Goal: Task Accomplishment & Management: Manage account settings

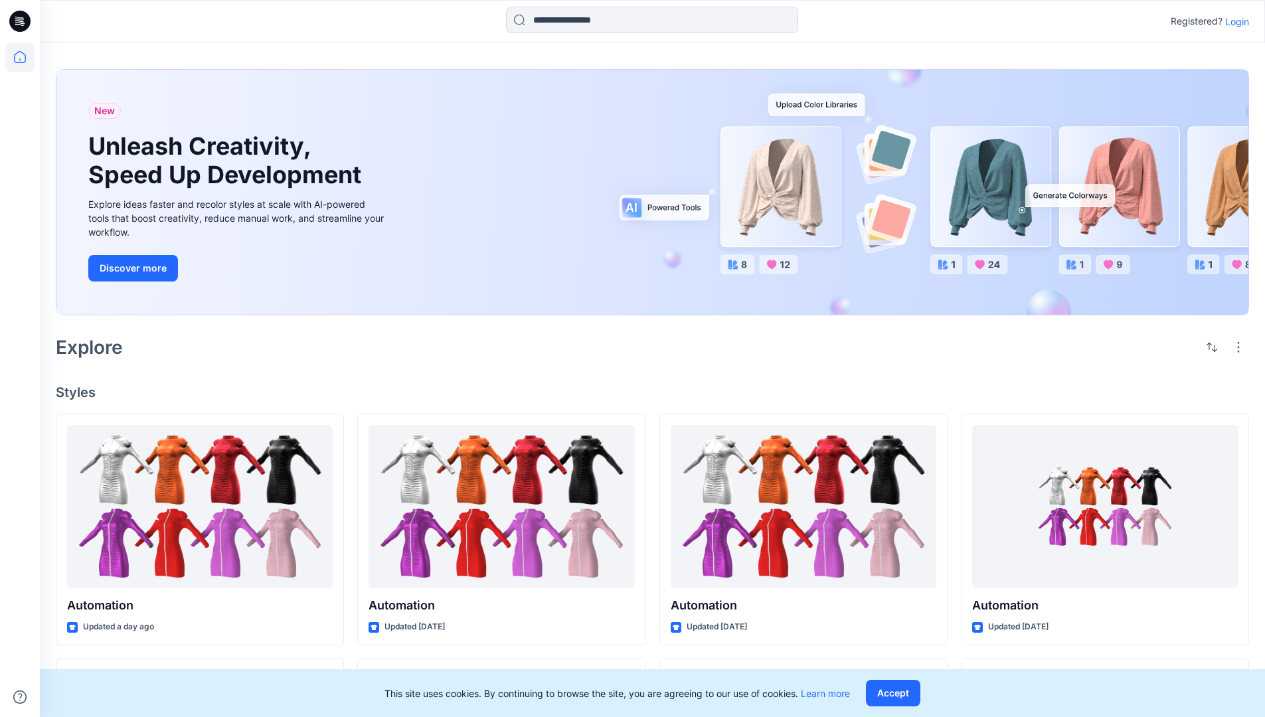
click at [1234, 21] on p "Login" at bounding box center [1238, 22] width 24 height 14
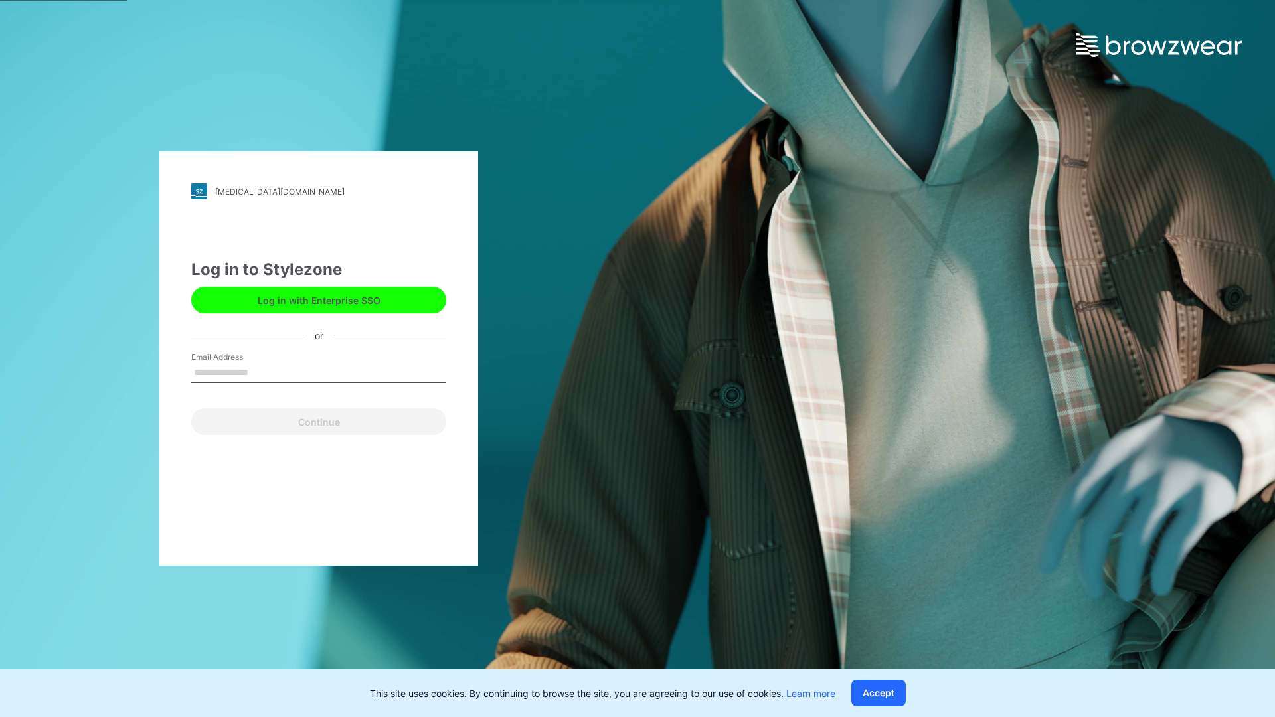
click at [262, 372] on input "Email Address" at bounding box center [318, 373] width 255 height 20
type input "**********"
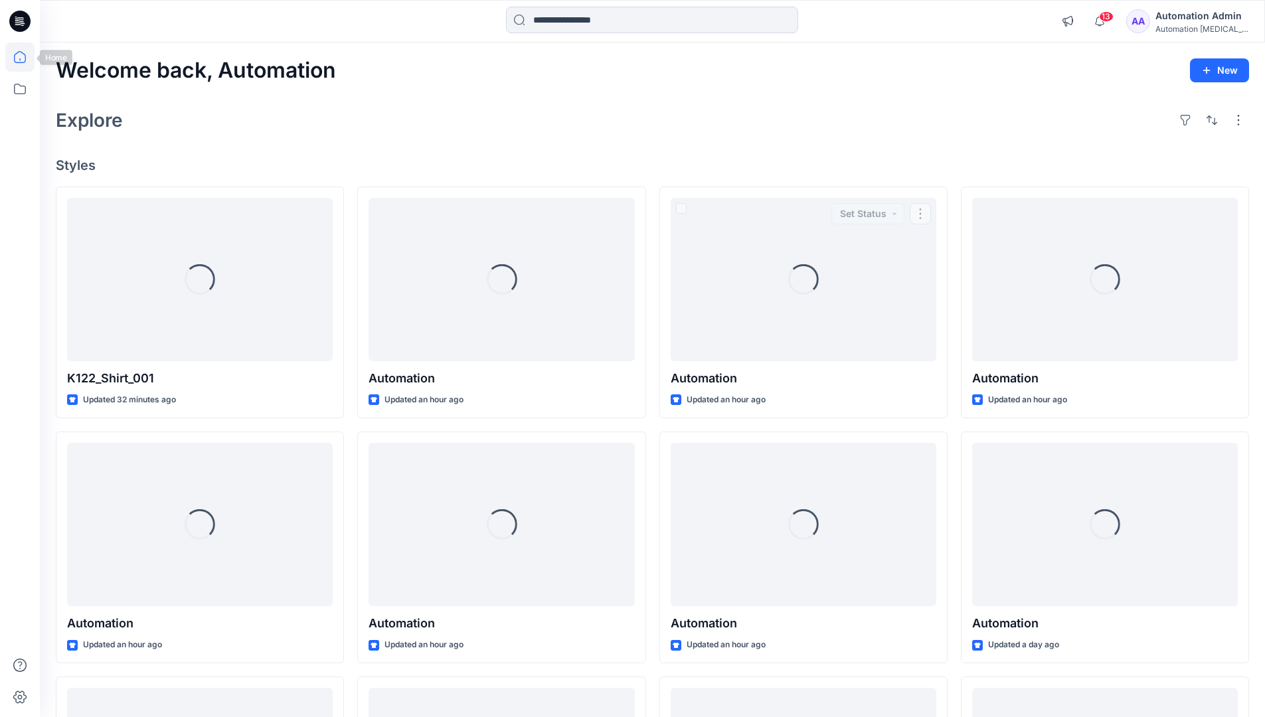
click at [25, 57] on icon at bounding box center [20, 57] width 12 height 12
click at [16, 91] on icon at bounding box center [19, 88] width 29 height 29
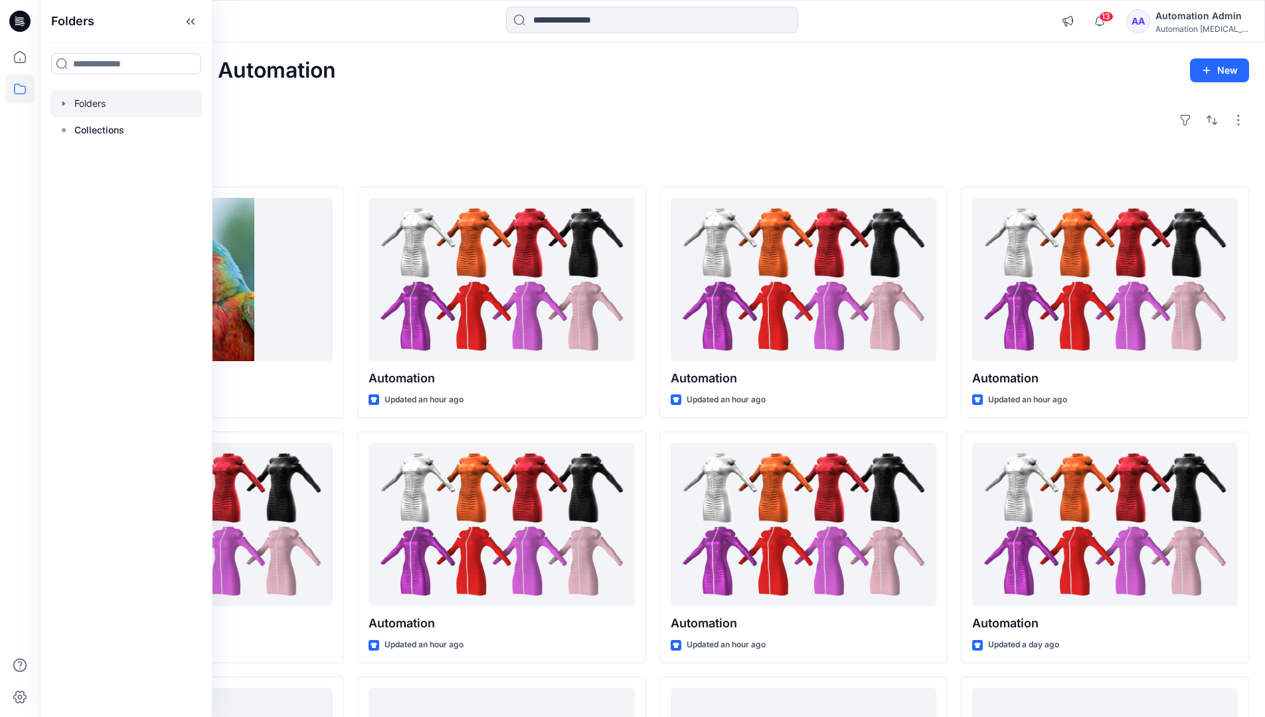
click at [86, 100] on div at bounding box center [125, 103] width 151 height 27
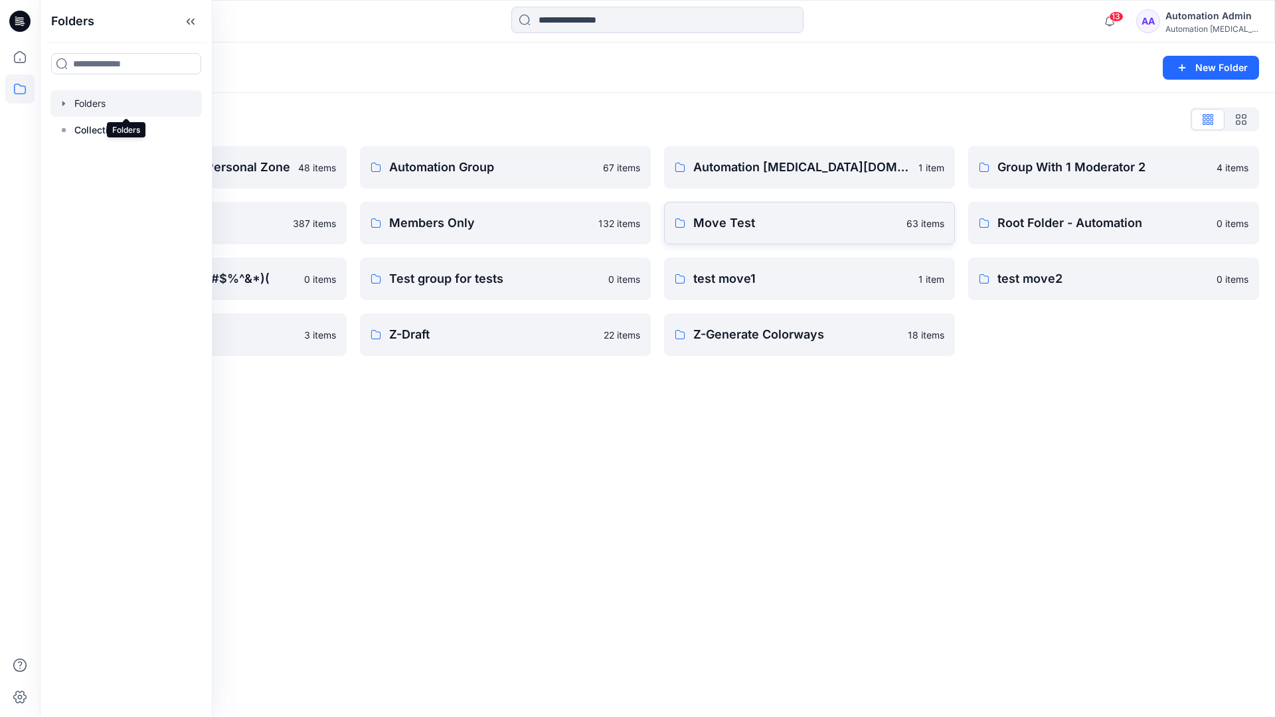
click at [759, 226] on p "Move Test" at bounding box center [796, 223] width 205 height 19
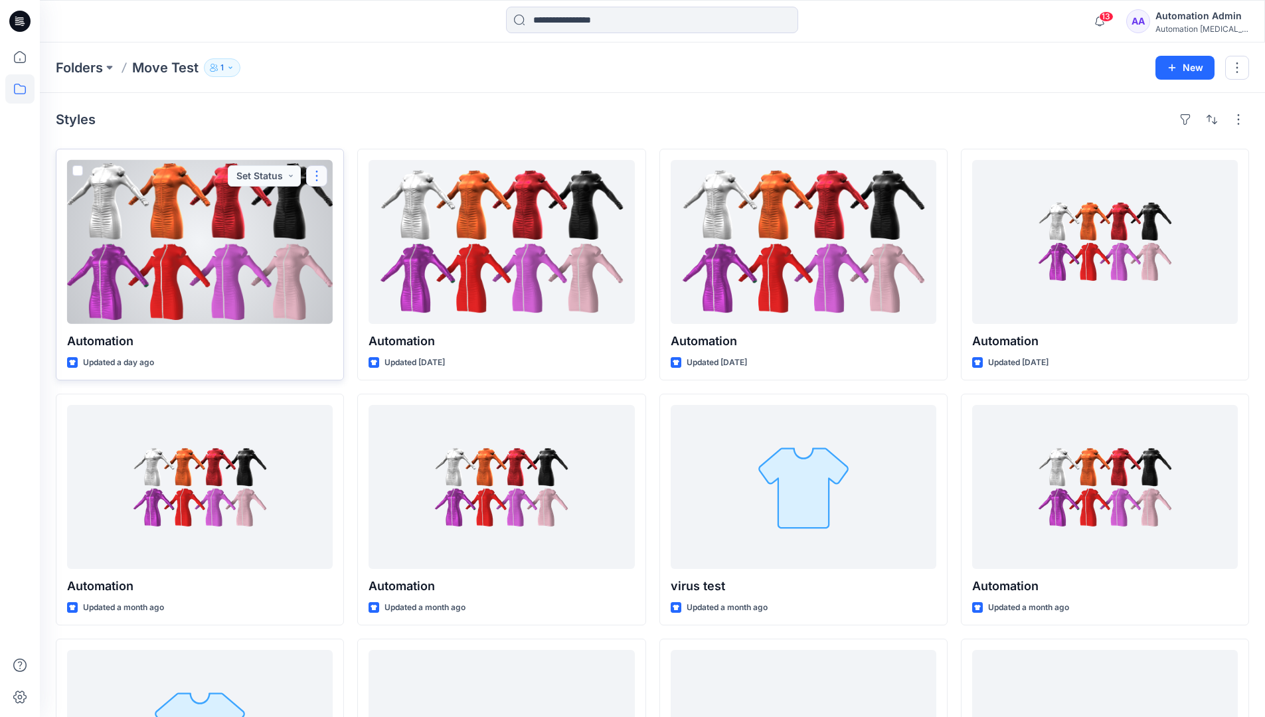
click at [316, 176] on button "button" at bounding box center [316, 175] width 21 height 21
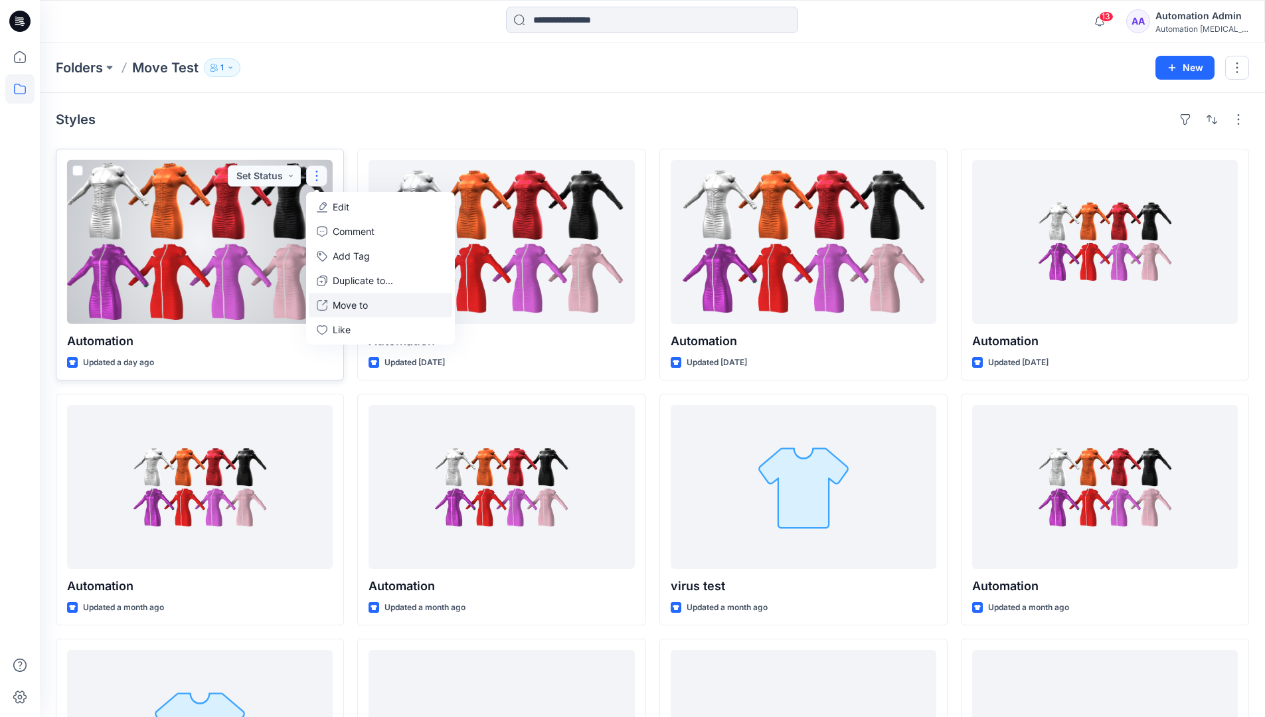
click at [365, 301] on p "Move to" at bounding box center [350, 305] width 35 height 14
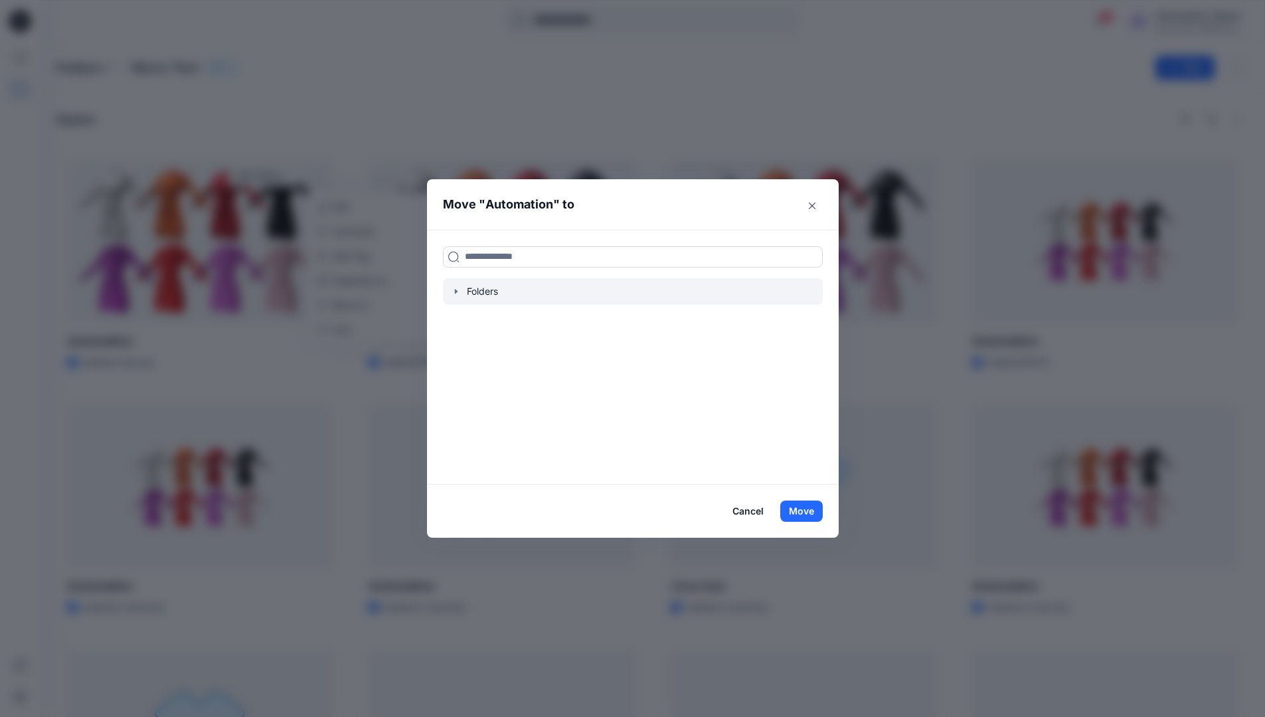
click at [459, 289] on icon "button" at bounding box center [456, 291] width 11 height 11
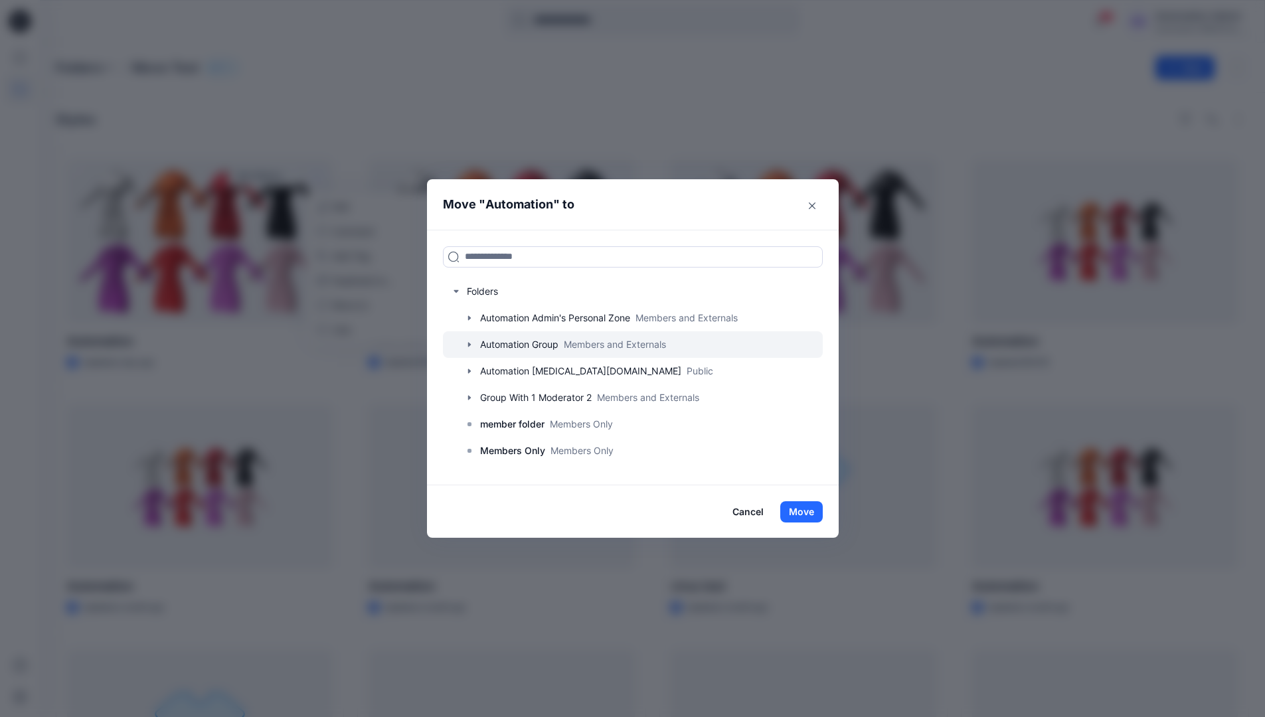
click at [510, 343] on div at bounding box center [633, 344] width 380 height 27
click at [809, 509] on button "Move" at bounding box center [802, 512] width 43 height 21
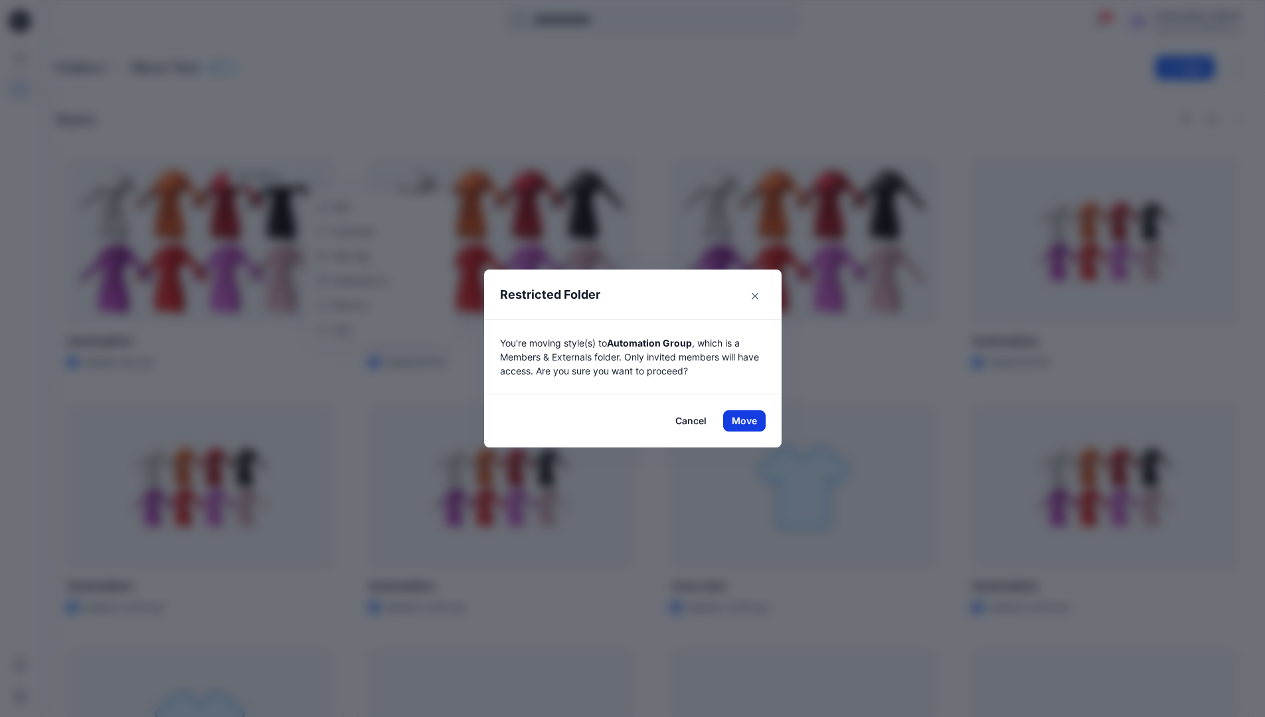
click at [749, 421] on button "Move" at bounding box center [744, 421] width 43 height 21
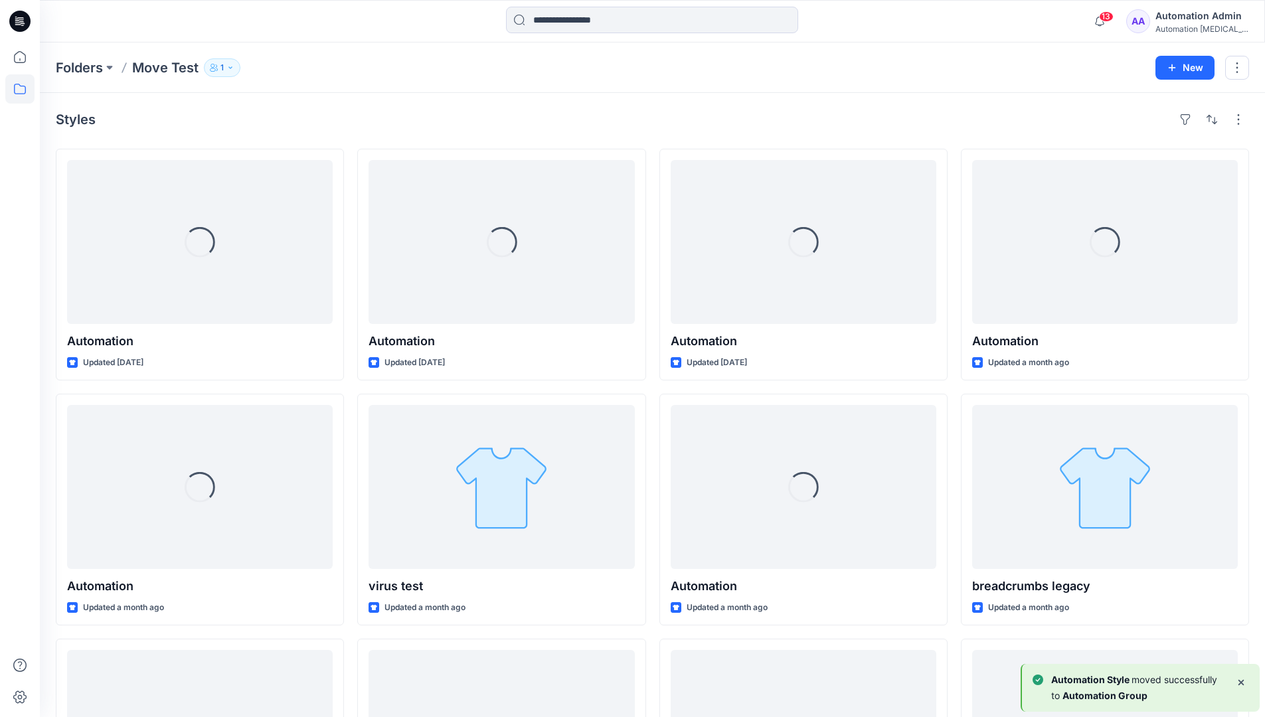
drag, startPoint x: 749, startPoint y: 421, endPoint x: 714, endPoint y: 123, distance: 300.3
click at [714, 123] on div "Styles" at bounding box center [653, 119] width 1194 height 21
click at [76, 124] on h4 "Styles" at bounding box center [76, 120] width 40 height 16
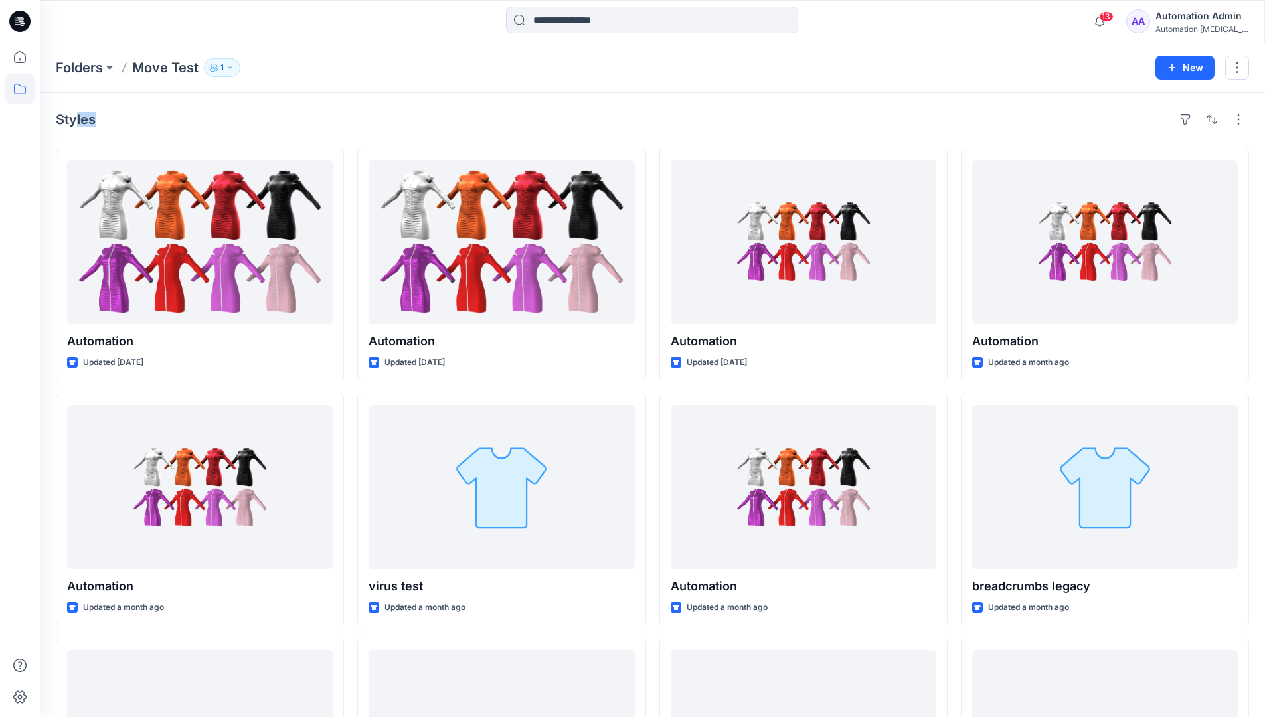
drag, startPoint x: 76, startPoint y: 124, endPoint x: 211, endPoint y: 135, distance: 135.3
click at [211, 135] on div "Styles Automation Updated [DATE] Automation Updated a month ago Automation Upda…" at bounding box center [653, 514] width 1226 height 842
click at [21, 90] on icon at bounding box center [19, 88] width 29 height 29
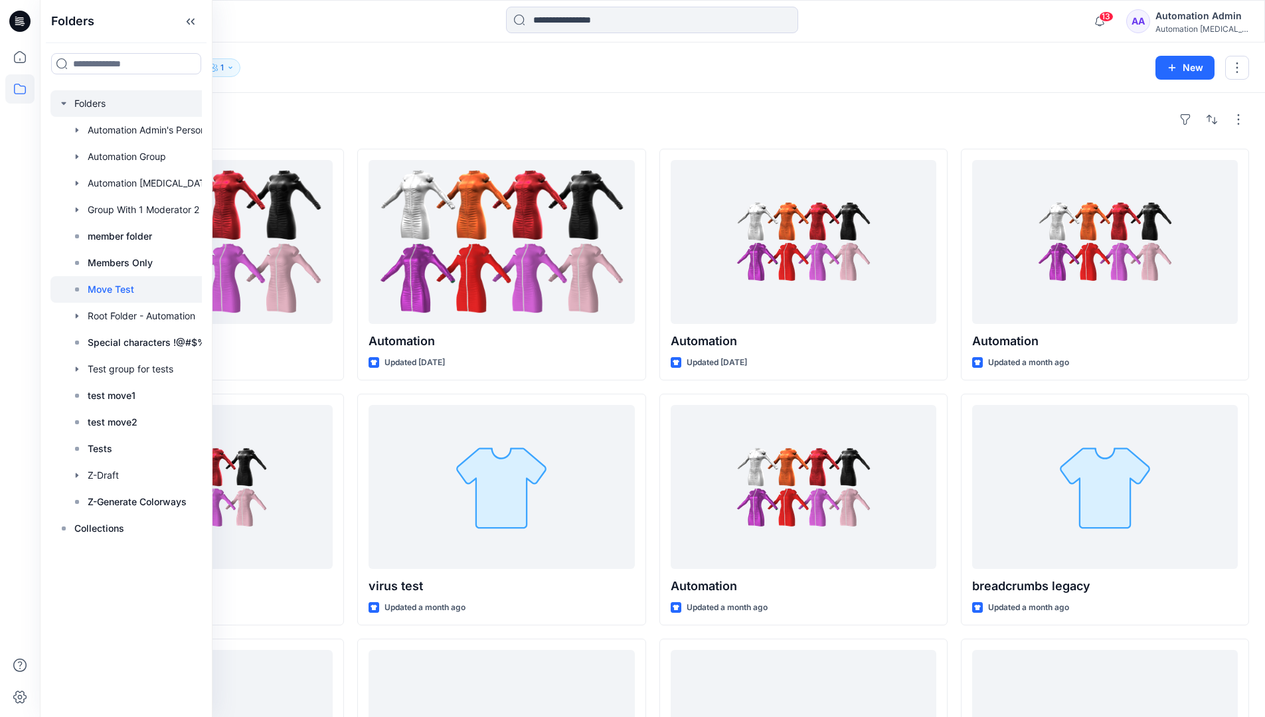
click at [94, 106] on div at bounding box center [143, 103] width 186 height 27
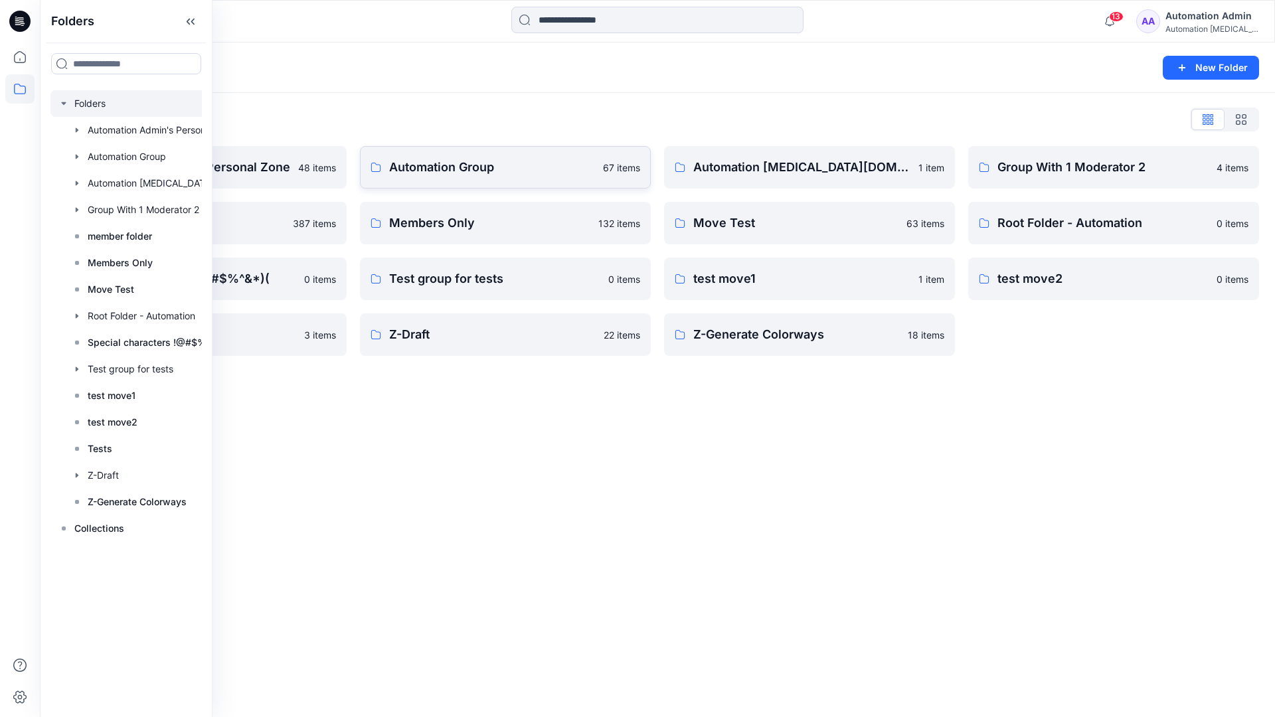
click at [488, 175] on p "Automation Group" at bounding box center [492, 167] width 206 height 19
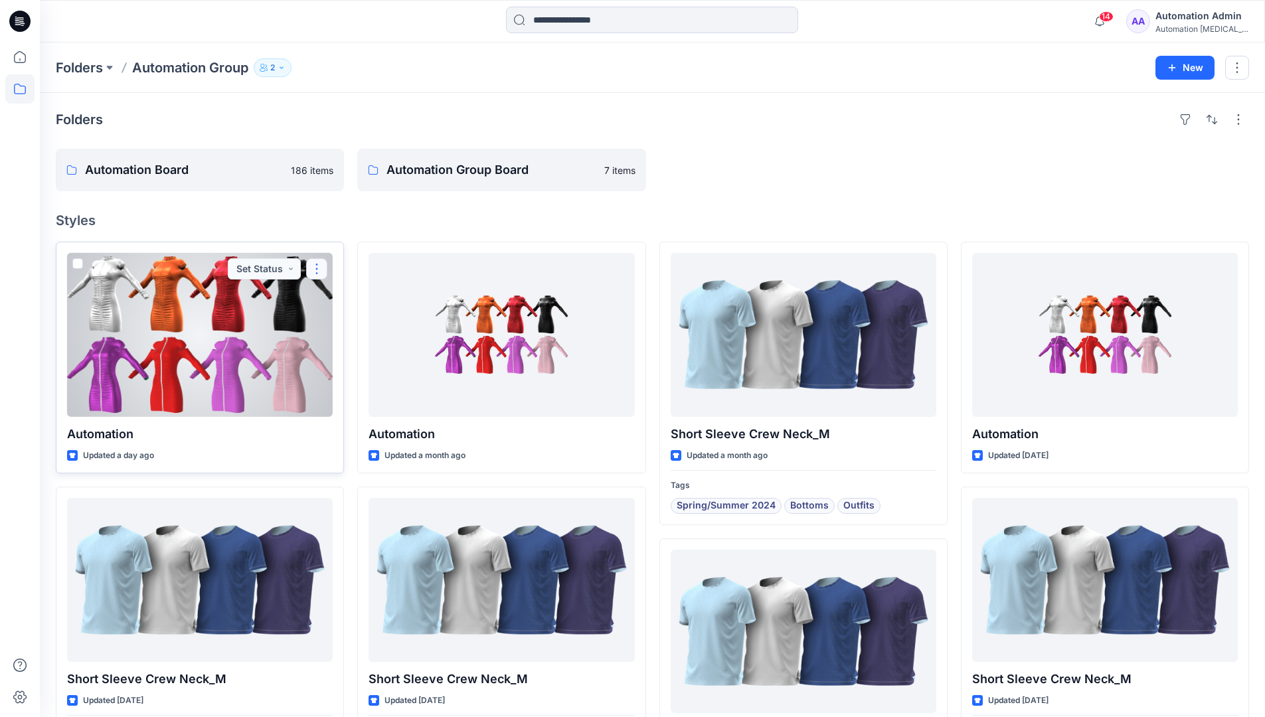
click at [316, 276] on button "button" at bounding box center [316, 268] width 21 height 21
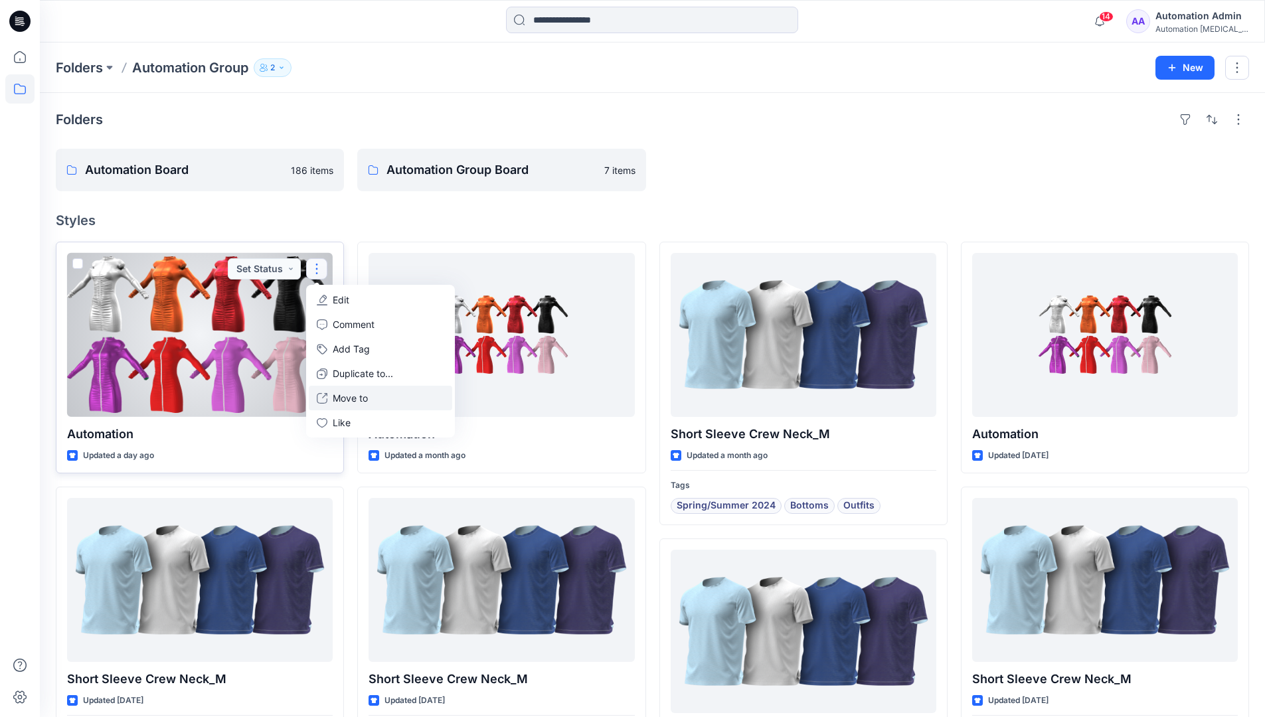
click at [363, 394] on p "Move to" at bounding box center [350, 398] width 35 height 14
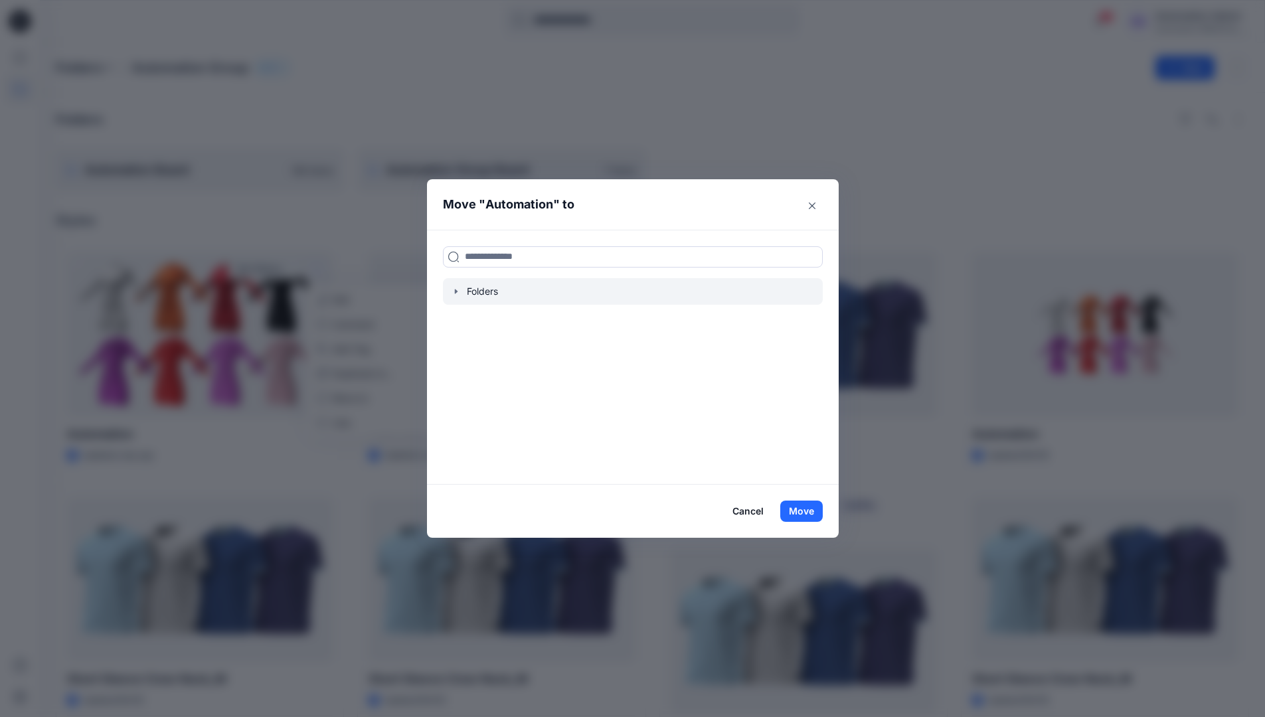
click at [462, 290] on icon "button" at bounding box center [456, 291] width 11 height 11
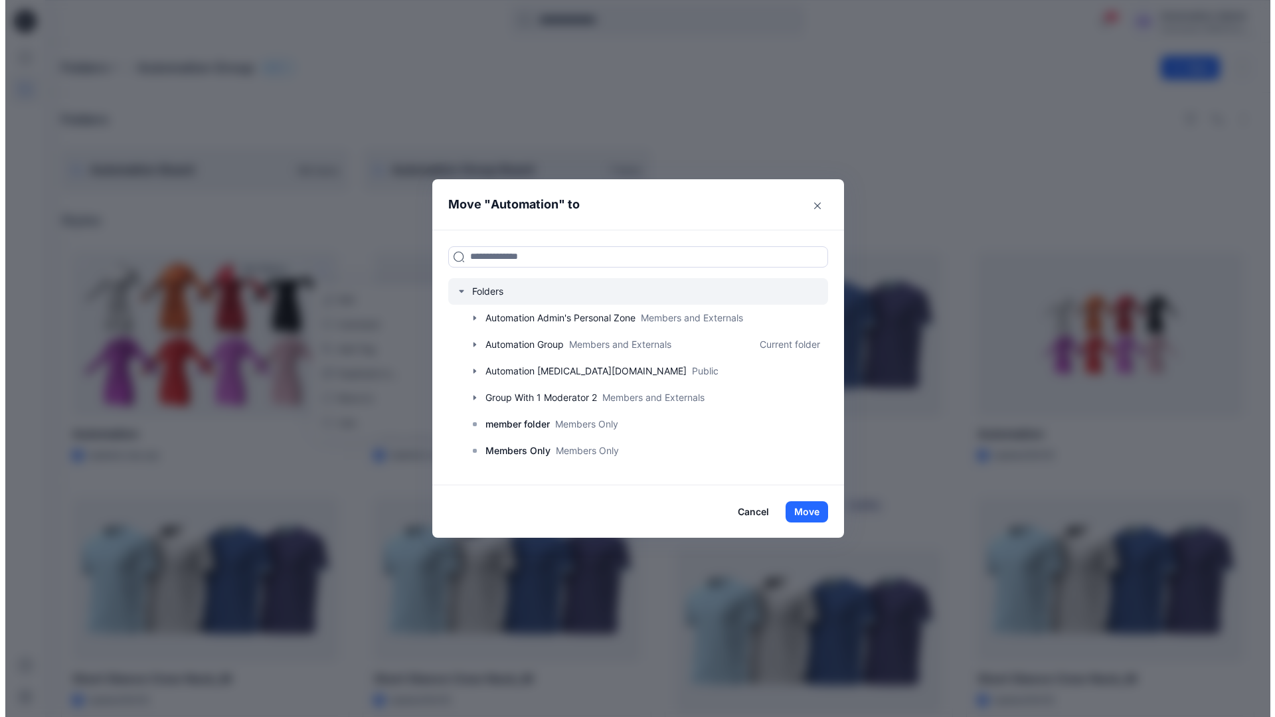
scroll to position [104, 0]
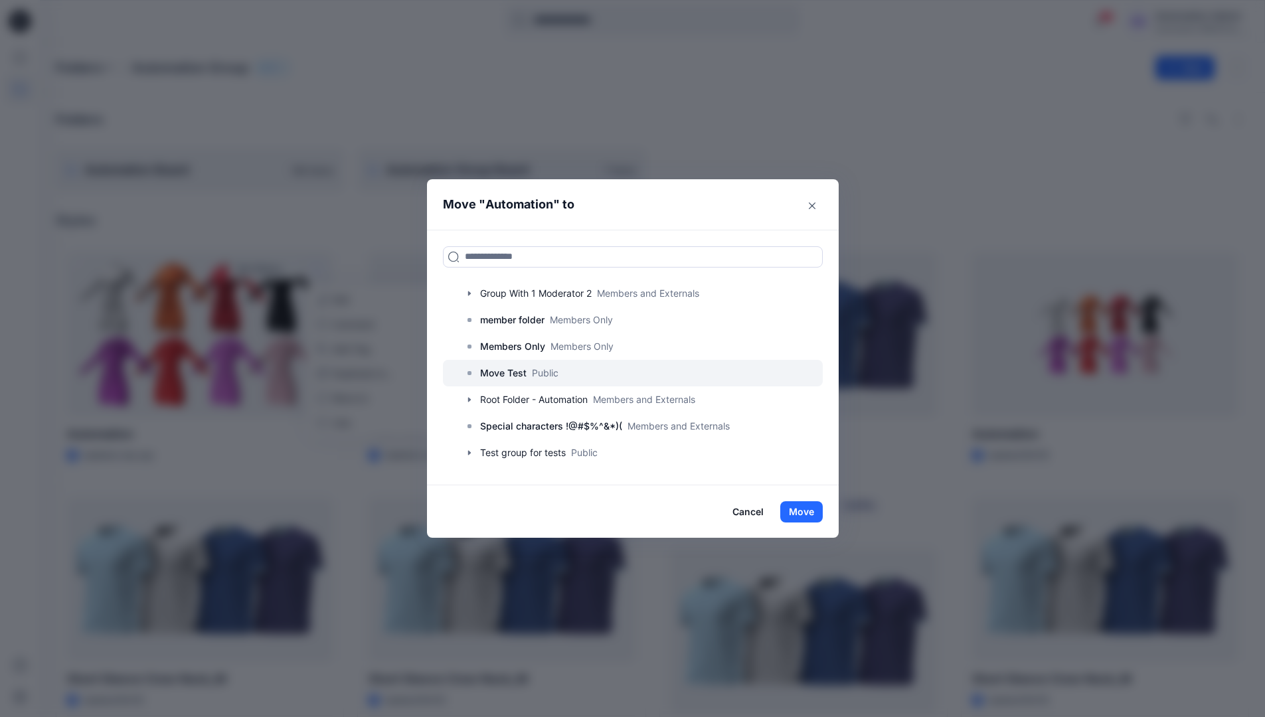
click at [508, 369] on p "Move Test" at bounding box center [503, 373] width 46 height 16
click at [799, 505] on button "Move" at bounding box center [802, 512] width 43 height 21
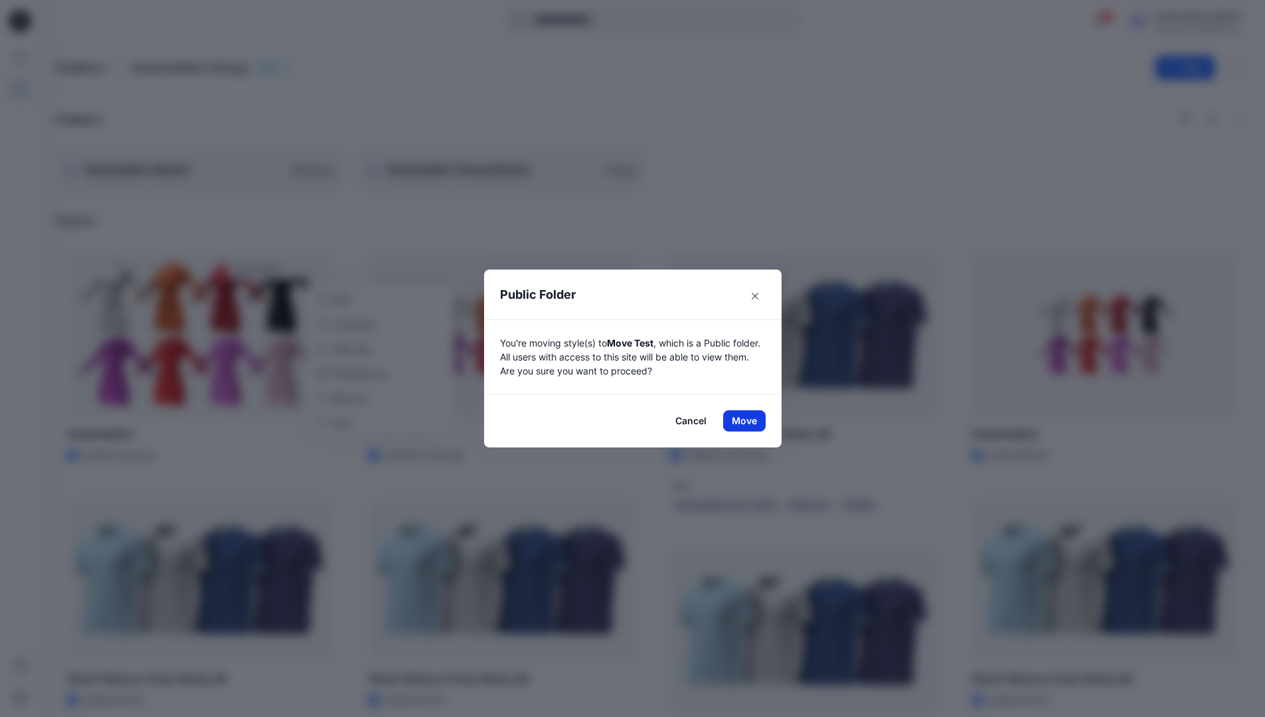
click at [749, 421] on button "Move" at bounding box center [744, 421] width 43 height 21
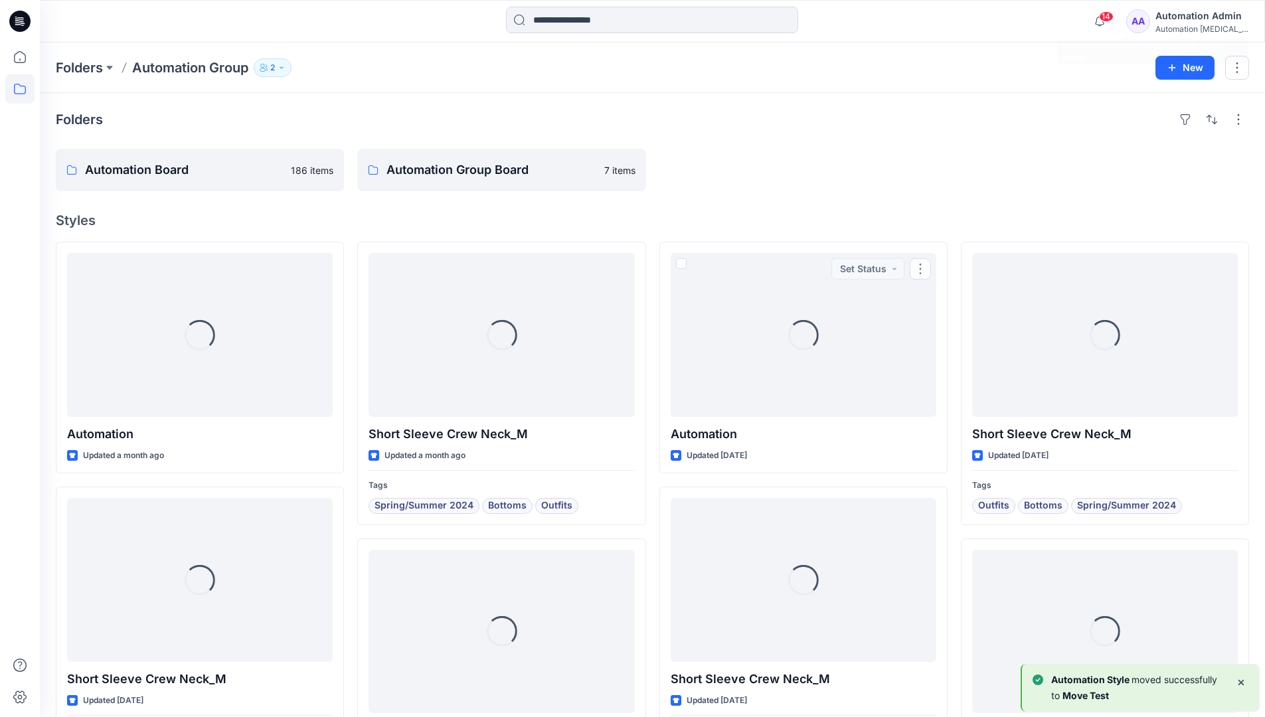
click at [1179, 28] on div "Automation [MEDICAL_DATA]..." at bounding box center [1202, 29] width 93 height 10
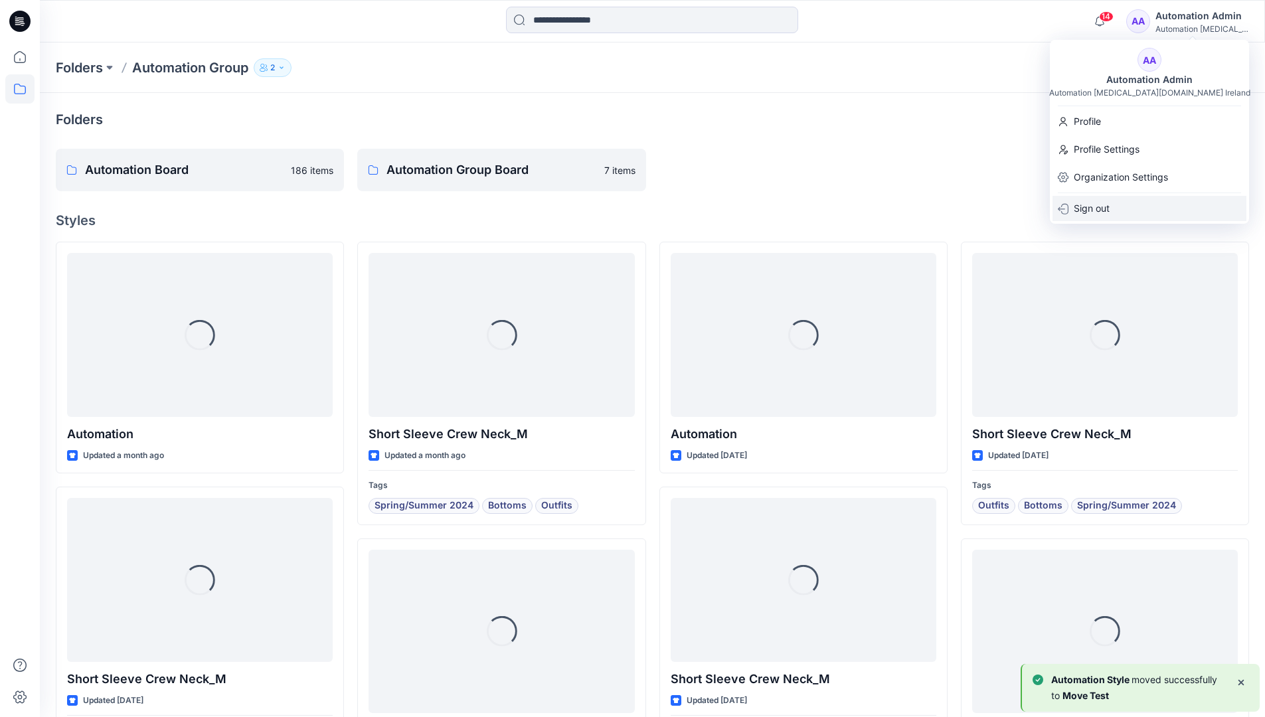
click at [1092, 199] on p "Sign out" at bounding box center [1092, 208] width 36 height 25
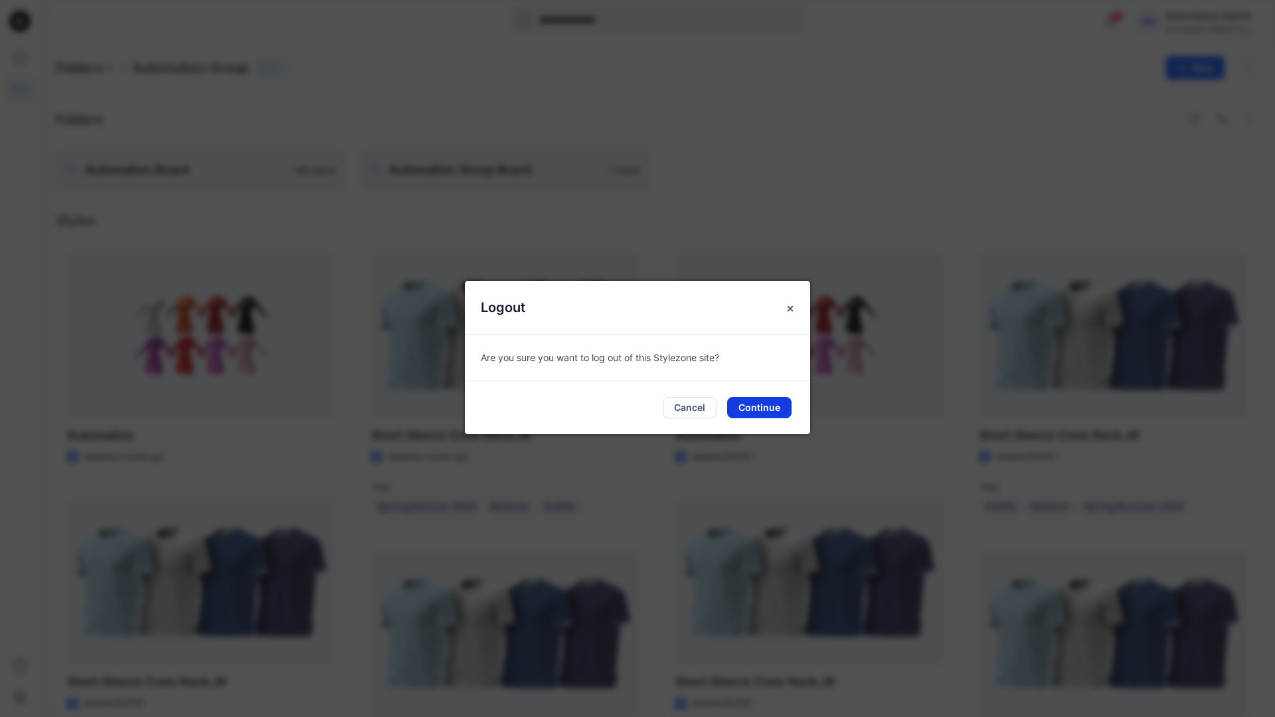
click at [772, 413] on button "Continue" at bounding box center [759, 407] width 64 height 21
